Goal: Task Accomplishment & Management: Manage account settings

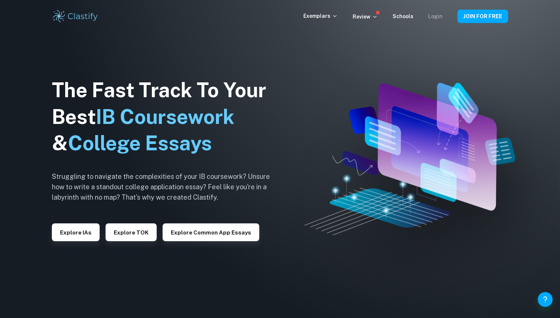
click at [435, 16] on link "Login" at bounding box center [435, 16] width 14 height 6
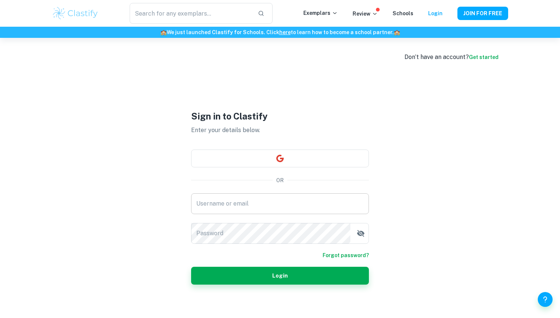
click at [297, 203] on input "Username or email" at bounding box center [280, 203] width 178 height 21
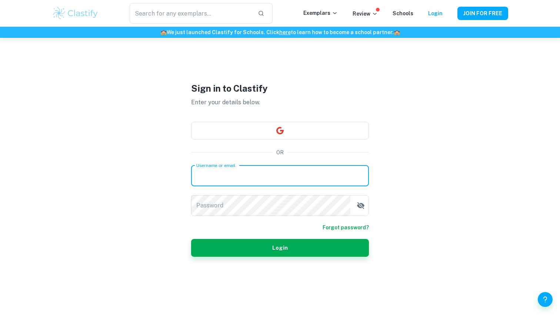
scroll to position [38, 0]
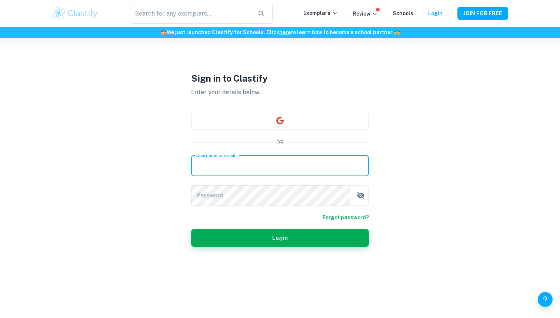
click at [259, 160] on input "Username or email" at bounding box center [280, 165] width 178 height 21
type input "[EMAIL_ADDRESS][DOMAIN_NAME]"
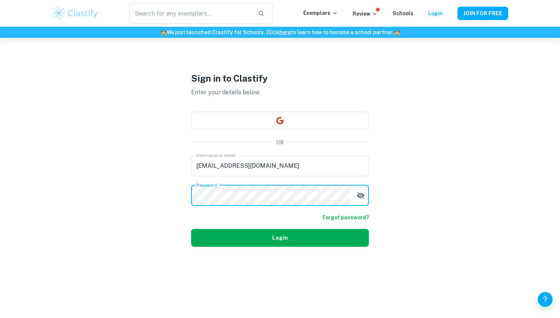
click at [231, 239] on button "Login" at bounding box center [280, 238] width 178 height 18
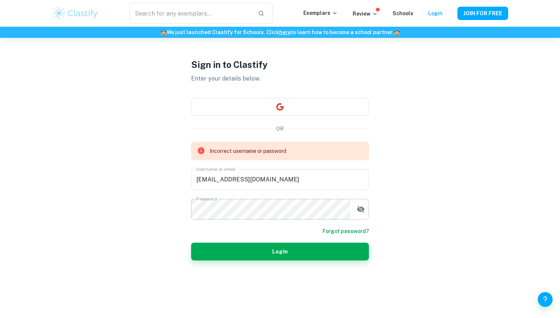
click at [358, 209] on icon "button" at bounding box center [360, 208] width 7 height 7
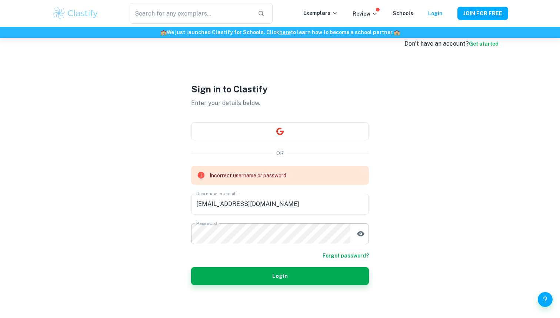
scroll to position [14, 0]
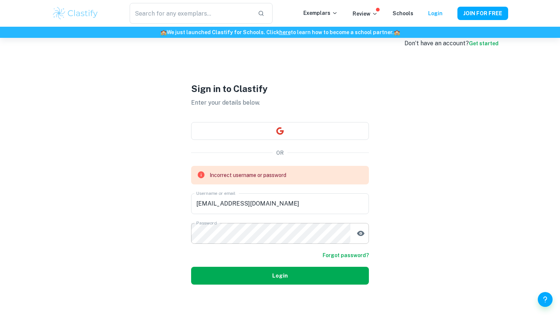
click at [226, 278] on button "Login" at bounding box center [280, 275] width 178 height 18
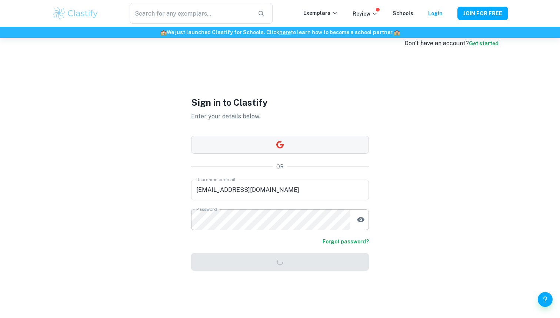
click at [263, 141] on div "Sign in to Clastify Enter your details below. OR Username or email [EMAIL_ADDRE…" at bounding box center [280, 183] width 178 height 318
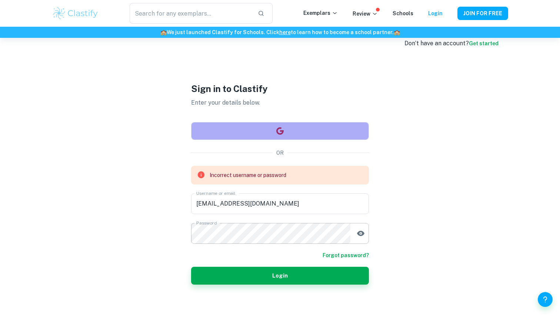
click at [264, 139] on button "button" at bounding box center [280, 131] width 178 height 18
